Goal: Task Accomplishment & Management: Use online tool/utility

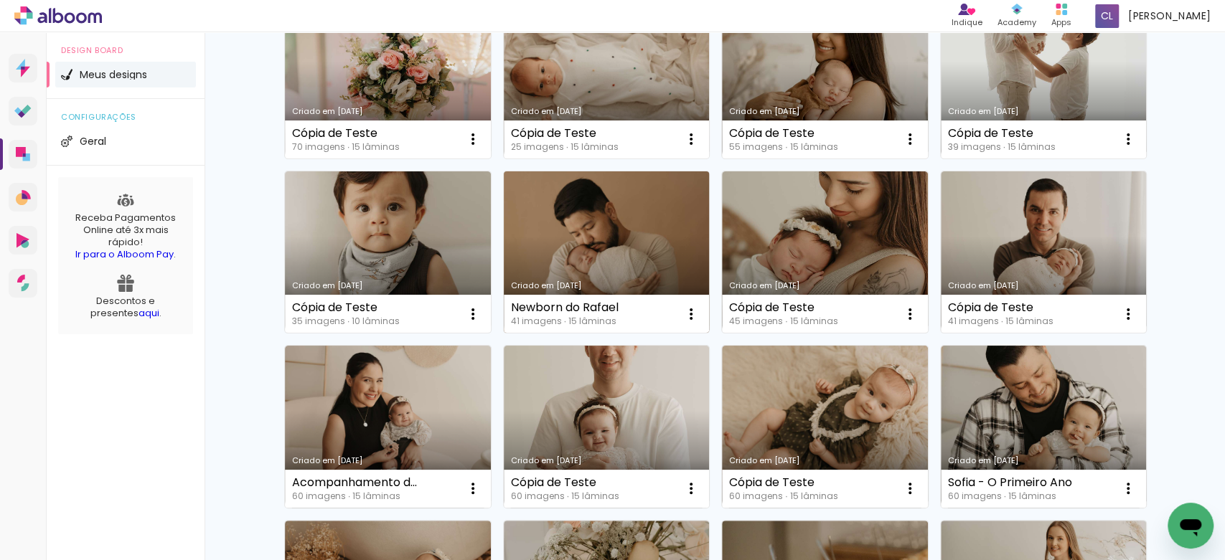
scroll to position [195, 0]
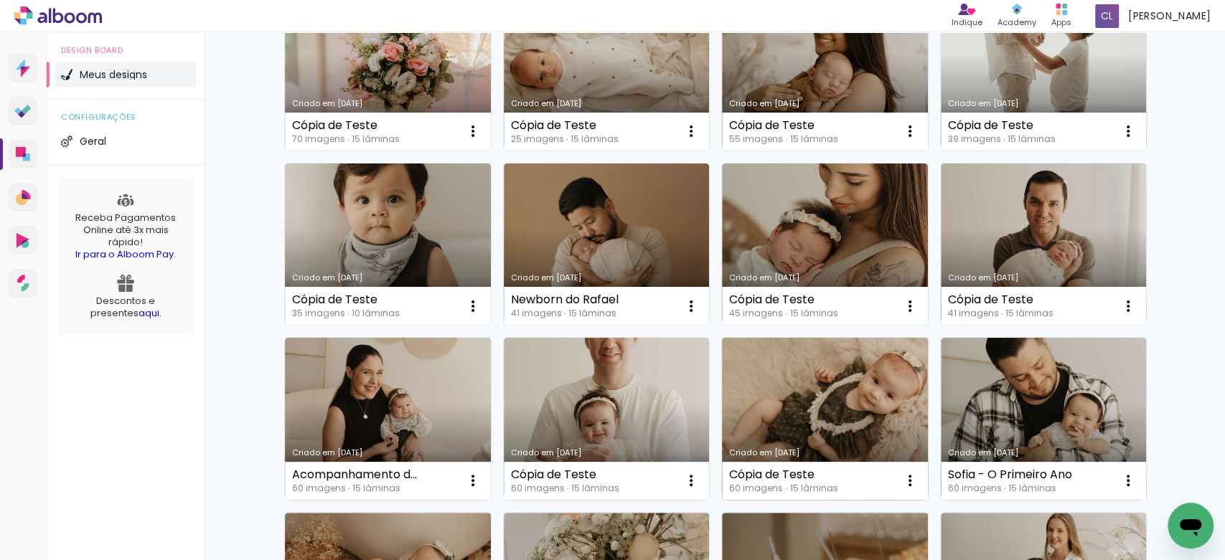
click at [829, 423] on link "Criado em [DATE]" at bounding box center [825, 419] width 206 height 162
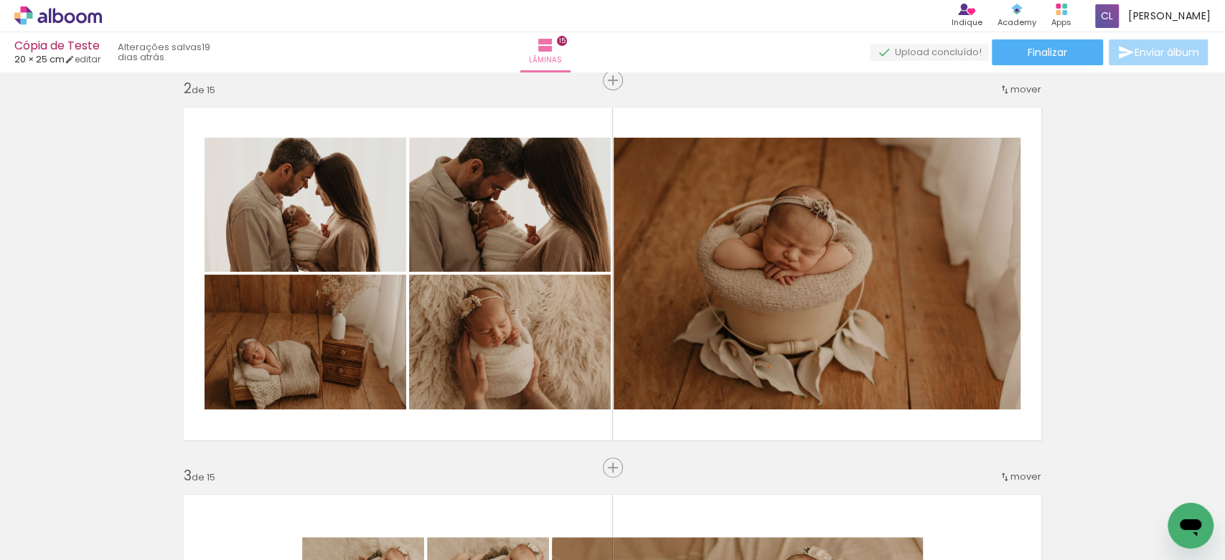
scroll to position [401, 0]
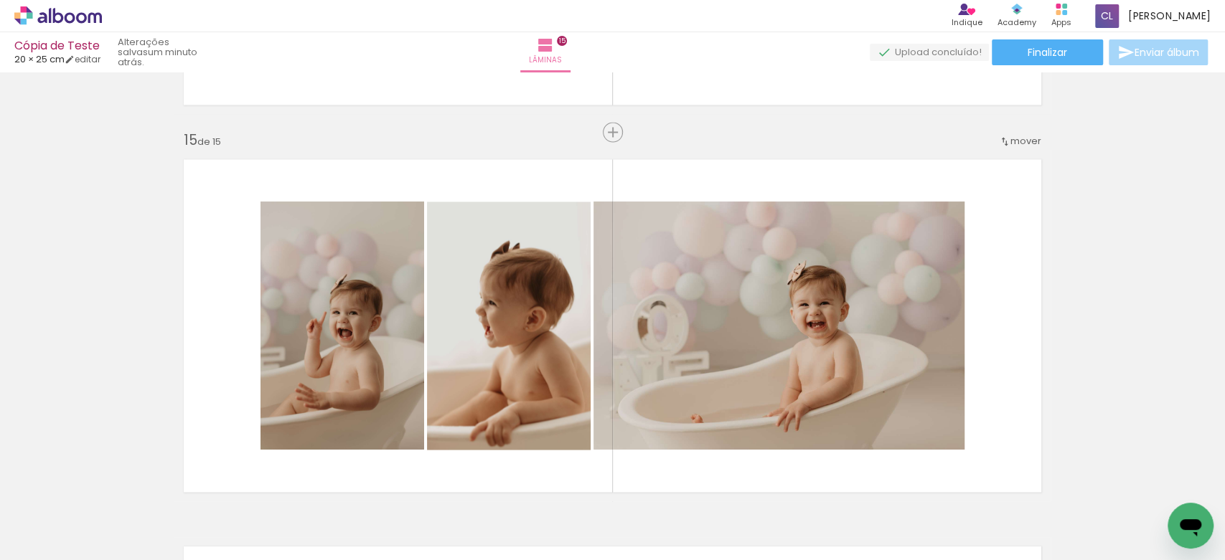
scroll to position [5388, 0]
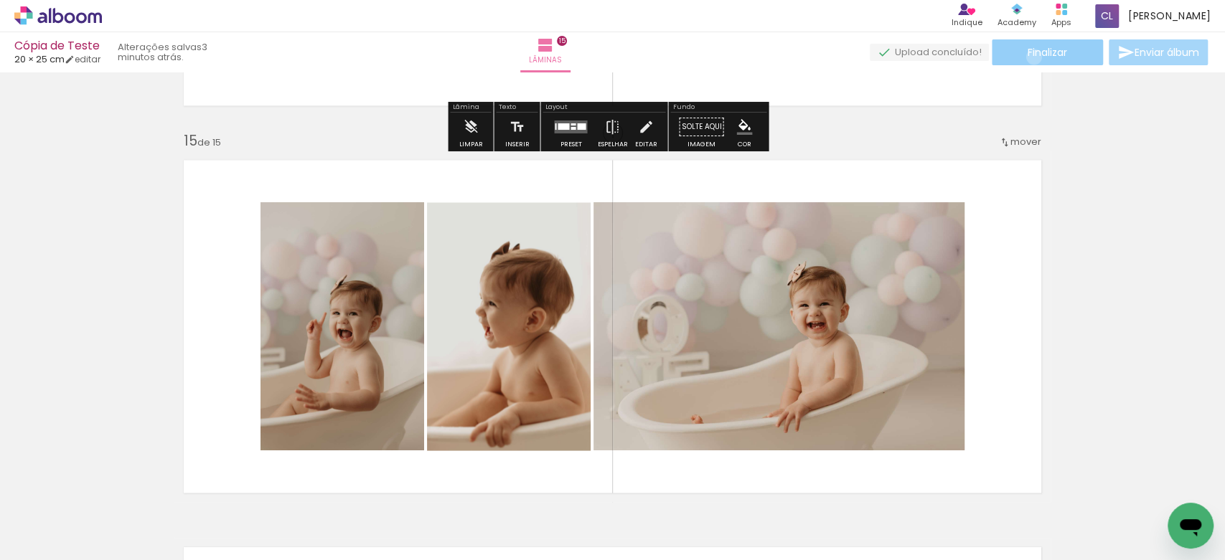
click at [1028, 57] on span "Finalizar" at bounding box center [1046, 52] width 39 height 10
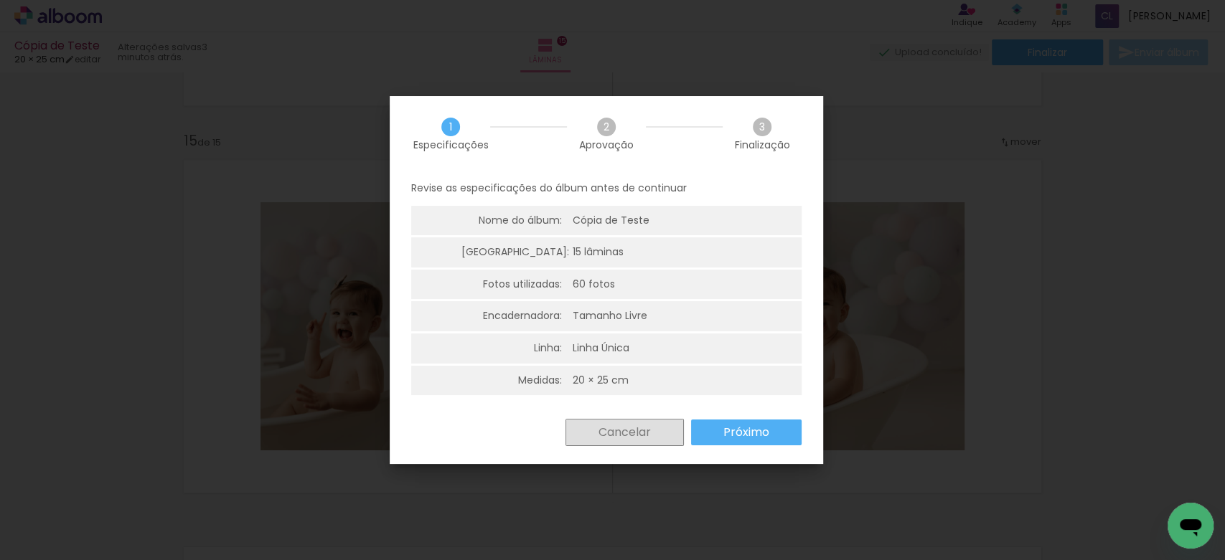
click at [0, 0] on slot "Cancelar" at bounding box center [0, 0] width 0 height 0
